Goal: Task Accomplishment & Management: Manage account settings

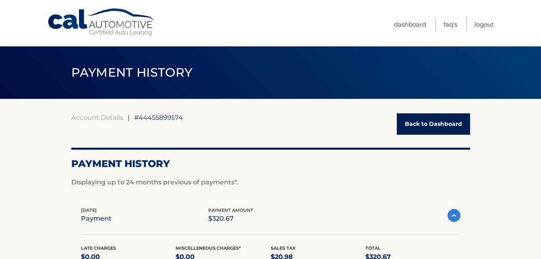
click at [422, 131] on link "Back to Dashboard" at bounding box center [433, 123] width 73 height 21
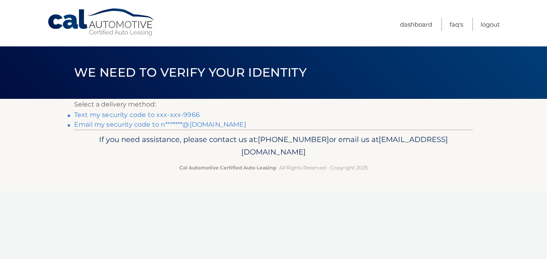
click at [146, 112] on link "Text my security code to xxx-xxx-9966" at bounding box center [137, 115] width 126 height 8
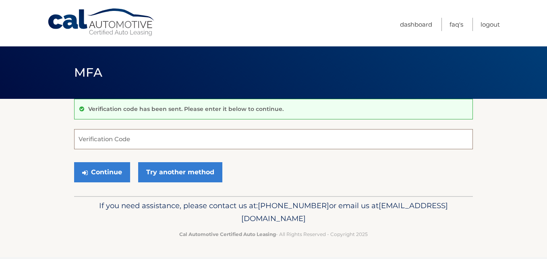
click at [126, 138] on input "Verification Code" at bounding box center [273, 139] width 399 height 20
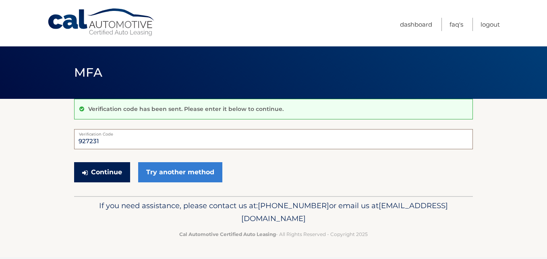
type input "927231"
click at [97, 173] on button "Continue" at bounding box center [102, 172] width 56 height 20
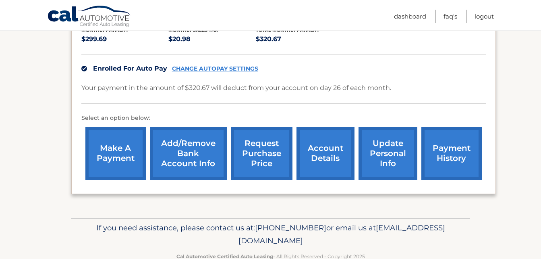
scroll to position [181, 0]
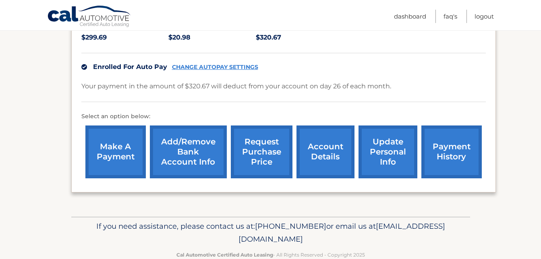
drag, startPoint x: 183, startPoint y: 158, endPoint x: 179, endPoint y: 162, distance: 5.4
click at [179, 162] on link "Add/Remove bank account info" at bounding box center [188, 151] width 77 height 53
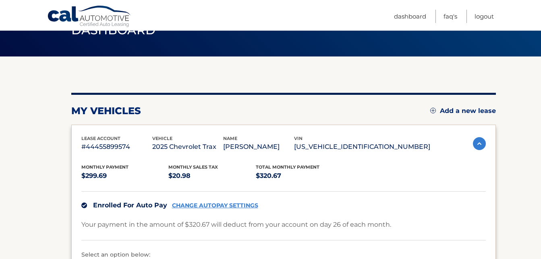
scroll to position [46, 0]
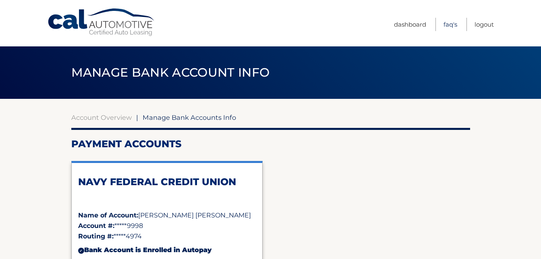
click at [451, 28] on link "FAQ's" at bounding box center [451, 24] width 14 height 13
